Goal: Find specific page/section: Find specific page/section

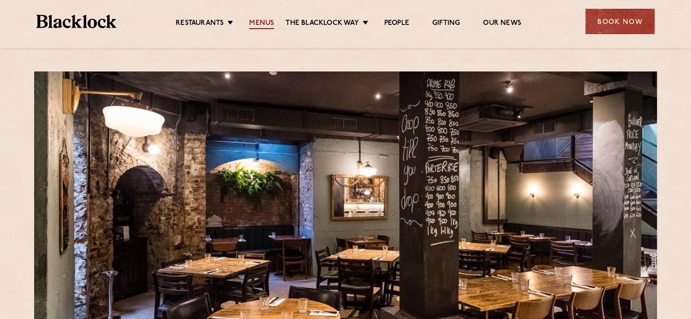
click at [262, 21] on link "Menus" at bounding box center [261, 24] width 25 height 10
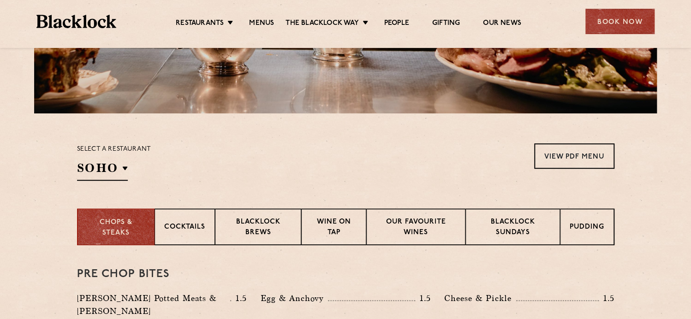
scroll to position [323, 0]
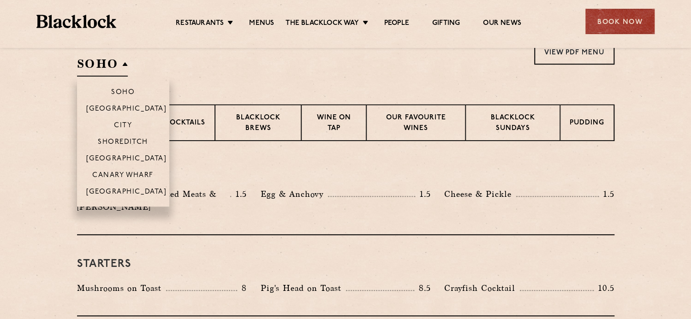
click at [126, 64] on h2 "SOHO" at bounding box center [102, 66] width 51 height 21
click at [112, 122] on li "City" at bounding box center [123, 125] width 92 height 17
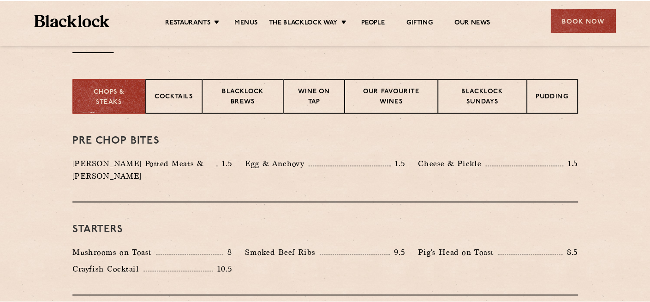
scroll to position [277, 0]
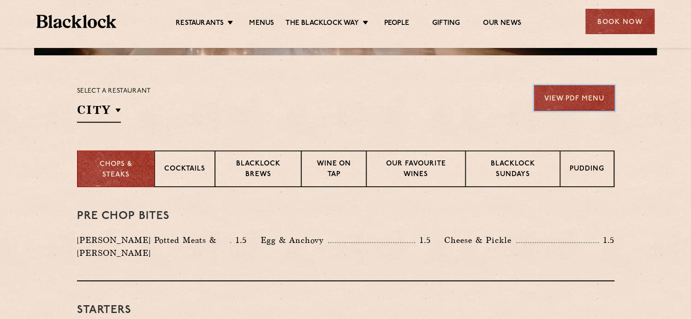
click at [552, 104] on link "View PDF Menu" at bounding box center [574, 97] width 80 height 25
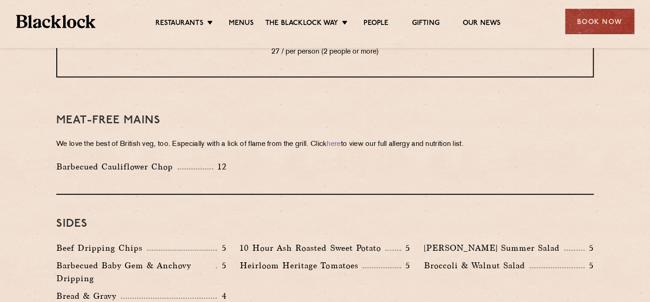
scroll to position [1149, 0]
